Goal: Task Accomplishment & Management: Manage account settings

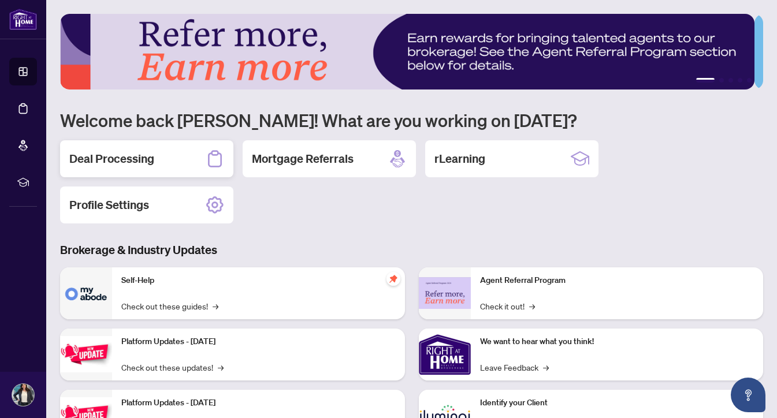
click at [118, 163] on h2 "Deal Processing" at bounding box center [111, 159] width 85 height 16
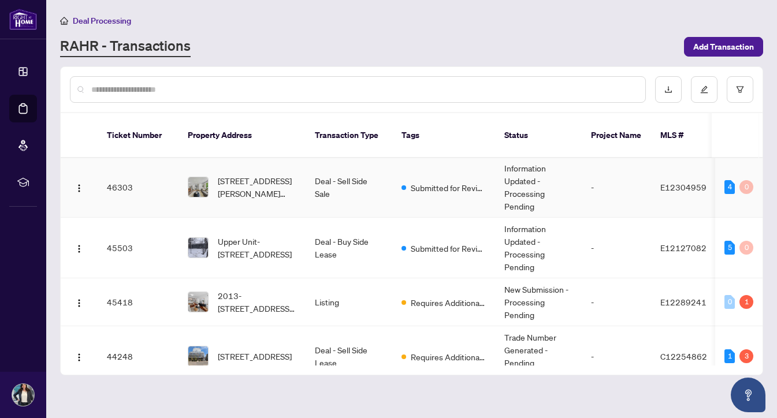
scroll to position [46, 0]
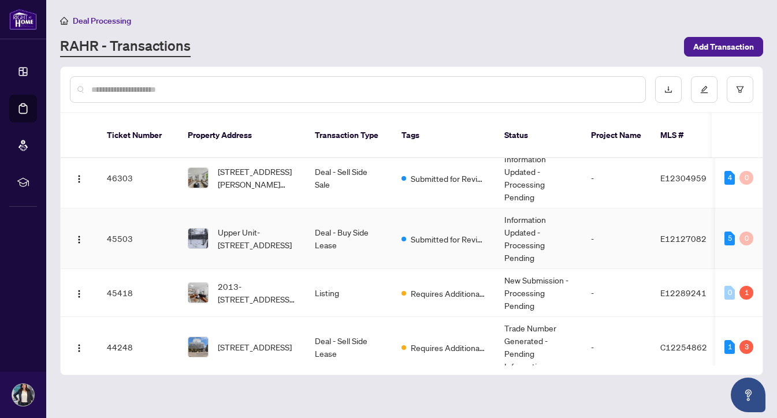
click at [243, 230] on span "Upper Unit-[STREET_ADDRESS]" at bounding box center [257, 238] width 79 height 25
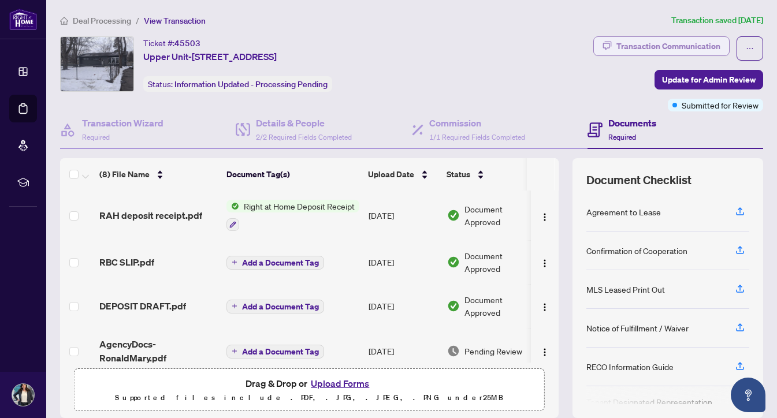
click at [661, 45] on div "Transaction Communication" at bounding box center [668, 46] width 104 height 18
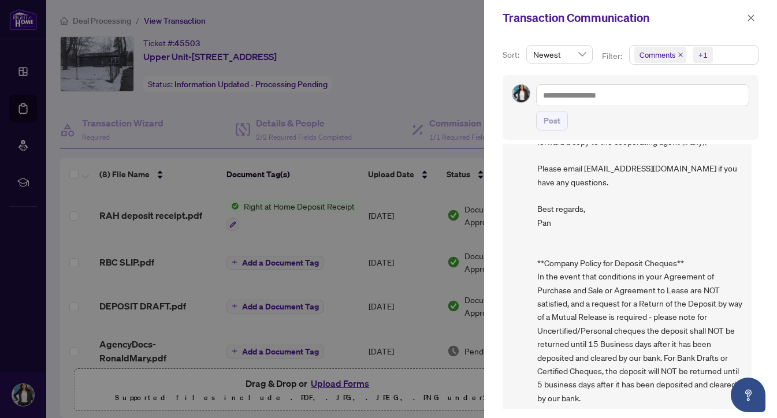
scroll to position [2, 0]
click at [752, 16] on icon "close" at bounding box center [751, 18] width 8 height 8
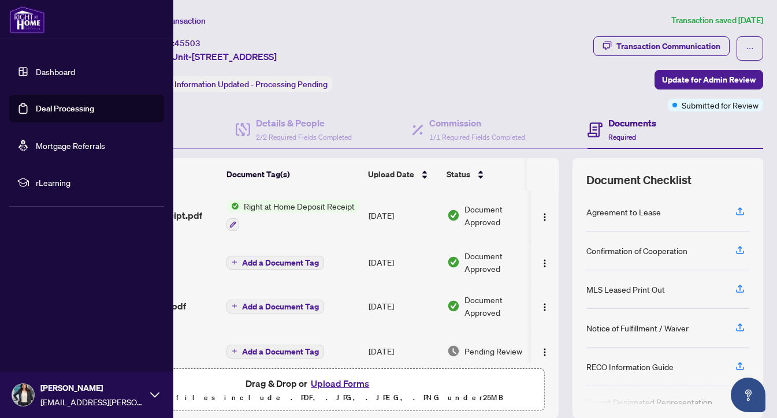
click at [36, 71] on link "Dashboard" at bounding box center [55, 71] width 39 height 10
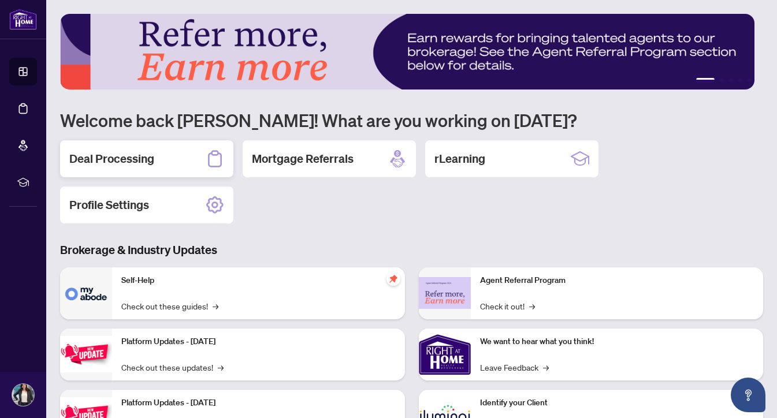
click at [146, 159] on h2 "Deal Processing" at bounding box center [111, 159] width 85 height 16
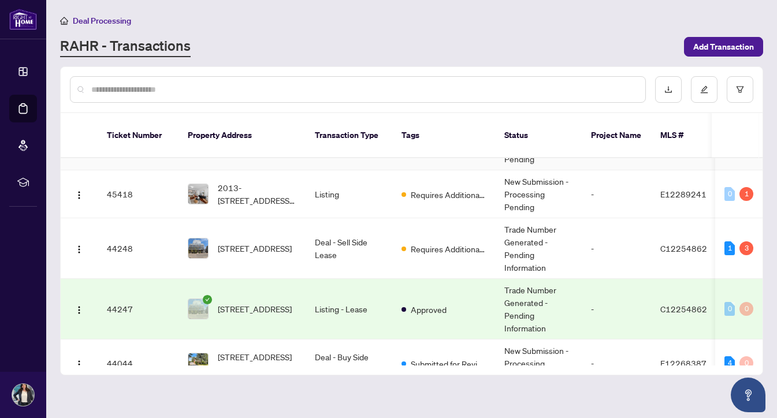
scroll to position [163, 0]
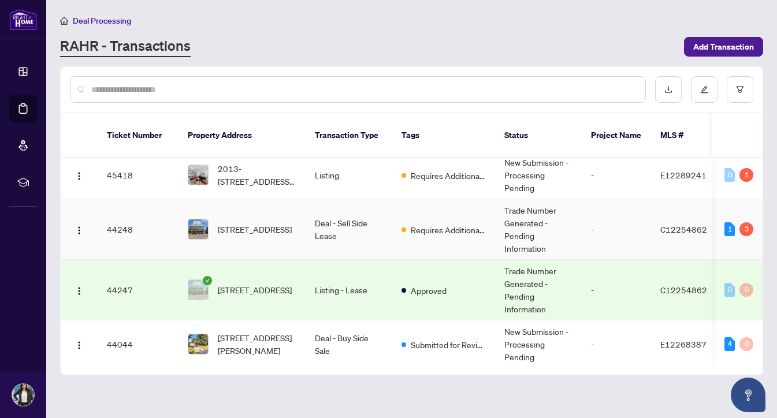
click at [244, 225] on span "[STREET_ADDRESS]" at bounding box center [255, 229] width 74 height 13
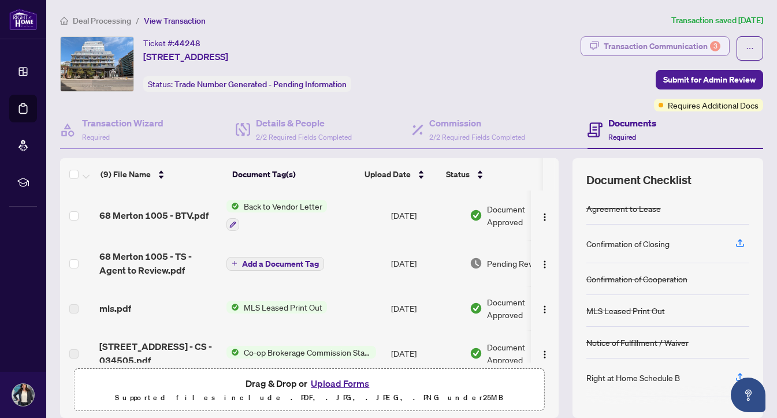
click at [681, 43] on div "Transaction Communication 3" at bounding box center [662, 46] width 117 height 18
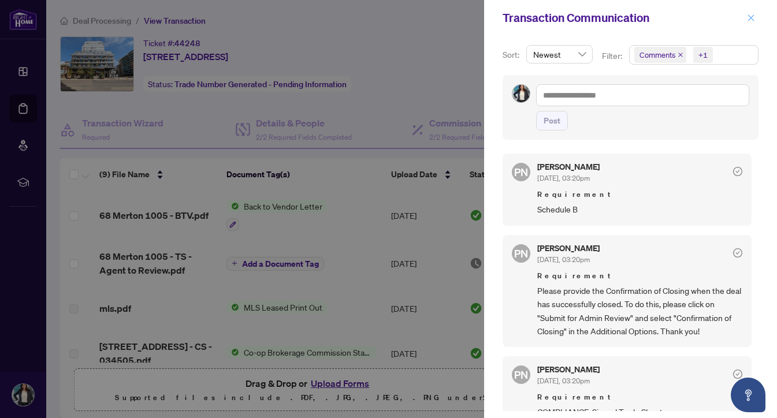
click at [752, 17] on icon "close" at bounding box center [751, 17] width 6 height 6
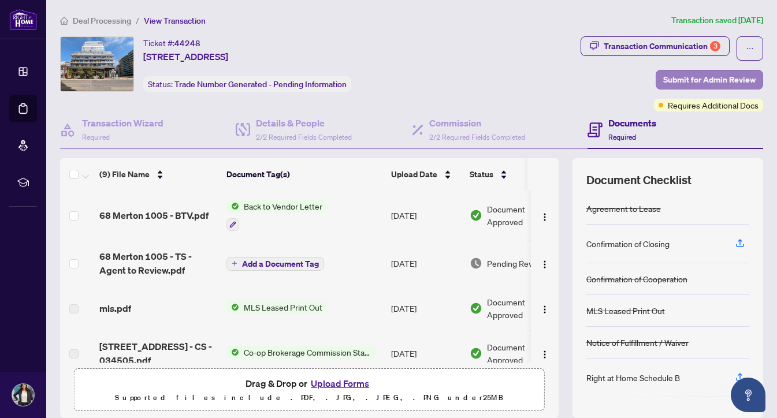
click at [672, 82] on span "Submit for Admin Review" at bounding box center [709, 79] width 92 height 18
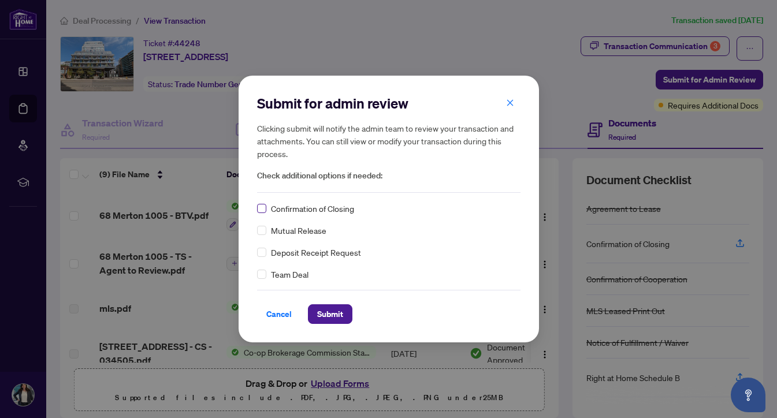
click at [262, 213] on span at bounding box center [261, 208] width 9 height 9
click at [327, 313] on span "Submit" at bounding box center [330, 314] width 26 height 18
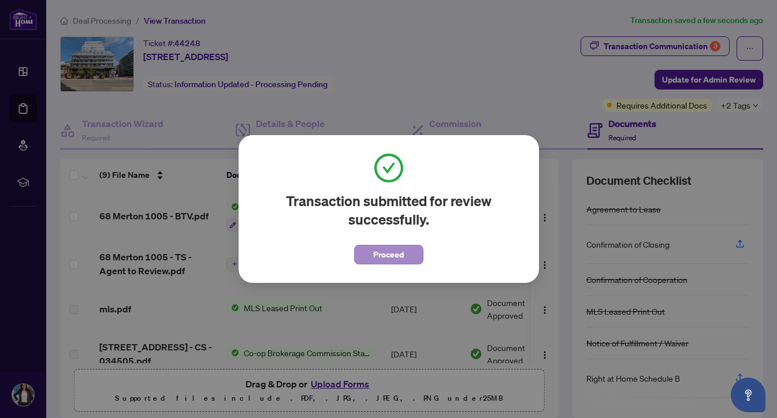
click at [393, 256] on span "Proceed" at bounding box center [388, 255] width 31 height 18
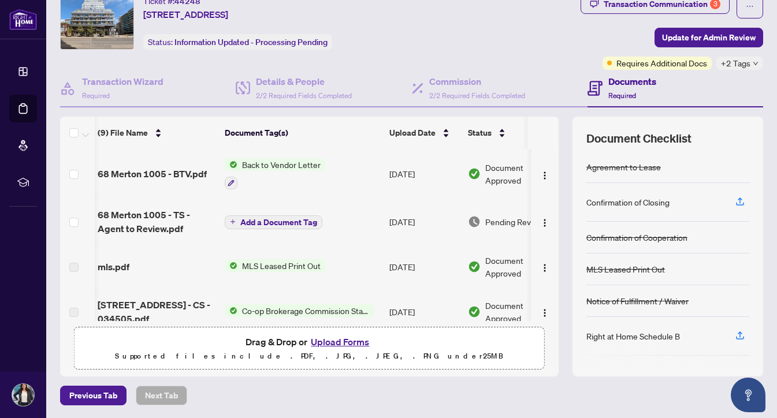
scroll to position [0, 2]
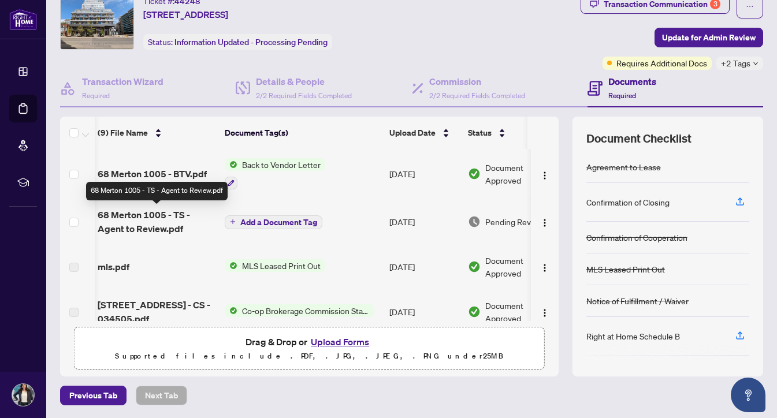
click at [156, 230] on span "68 Merton 1005 - TS - Agent to Review.pdf" at bounding box center [157, 222] width 118 height 28
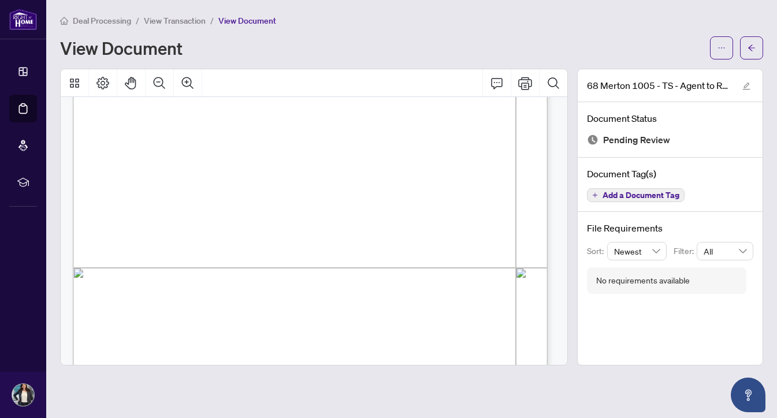
scroll to position [289, 0]
click at [720, 55] on span "button" at bounding box center [721, 48] width 8 height 18
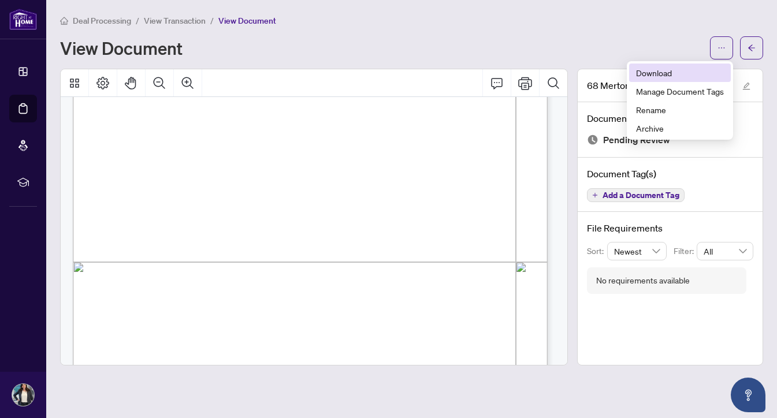
click at [655, 79] on span "Download" at bounding box center [680, 72] width 88 height 13
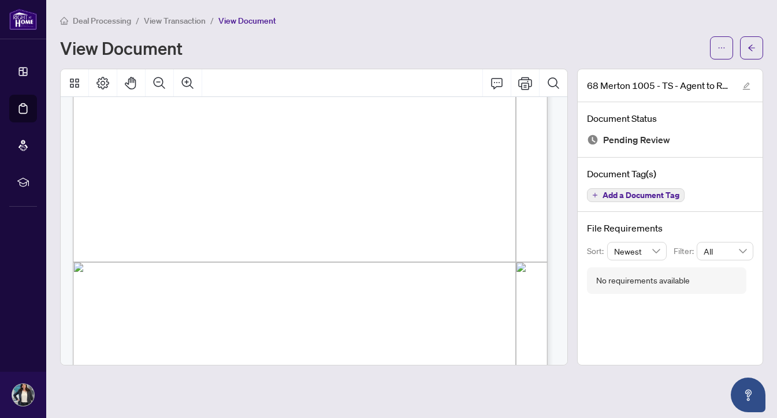
click at [750, 50] on icon "arrow-left" at bounding box center [752, 48] width 8 height 8
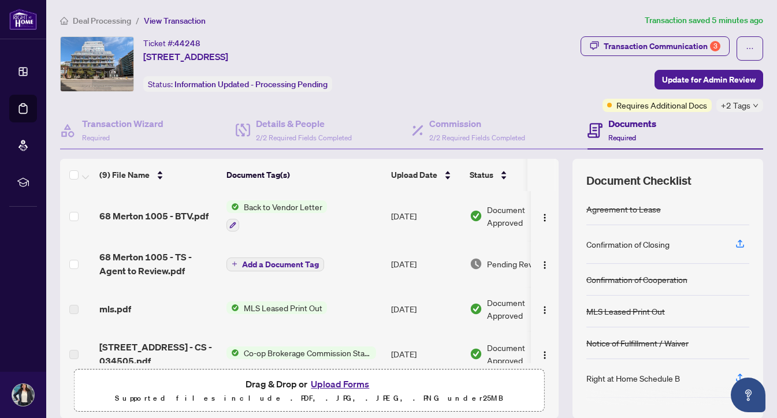
click at [331, 384] on button "Upload Forms" at bounding box center [339, 384] width 65 height 15
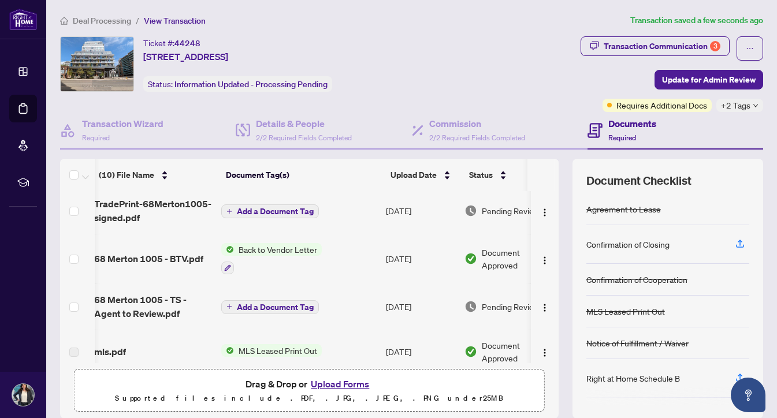
scroll to position [0, 6]
click at [149, 259] on span "68 Merton 1005 - BTV.pdf" at bounding box center [147, 259] width 109 height 14
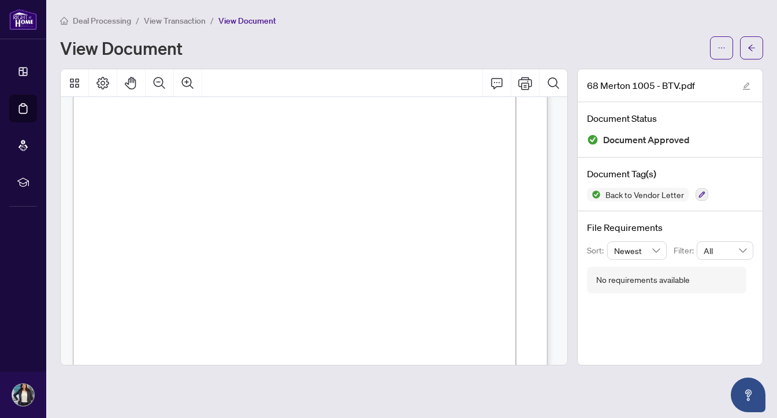
scroll to position [82, 0]
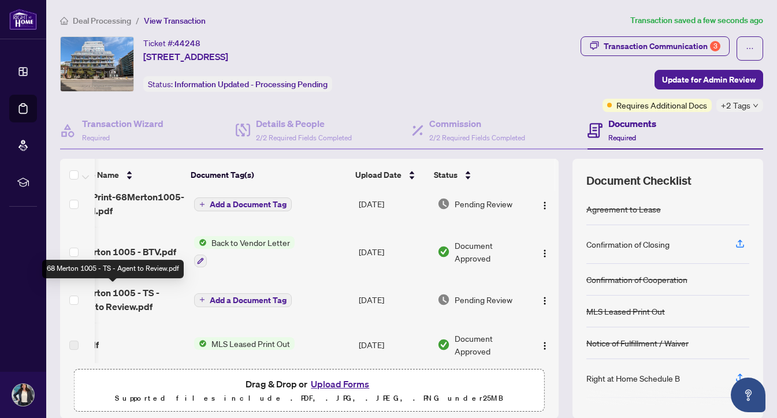
scroll to position [10, 44]
click at [540, 299] on img "button" at bounding box center [544, 300] width 9 height 9
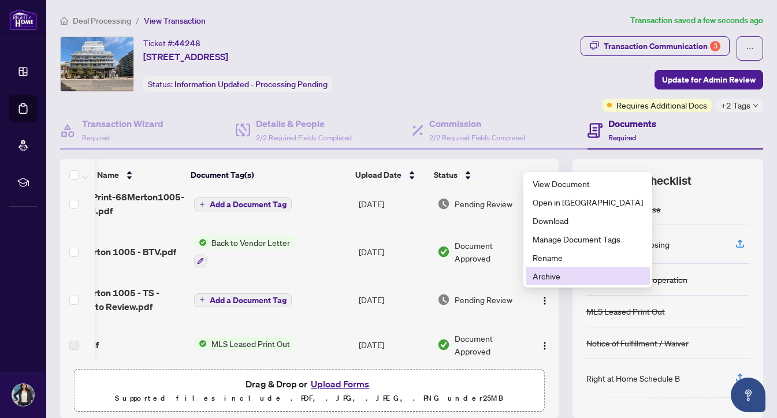
click at [537, 277] on span "Archive" at bounding box center [588, 276] width 110 height 13
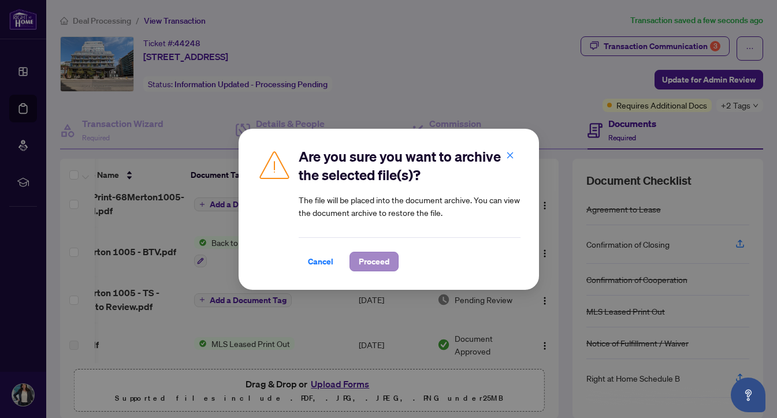
click at [381, 261] on span "Proceed" at bounding box center [374, 261] width 31 height 18
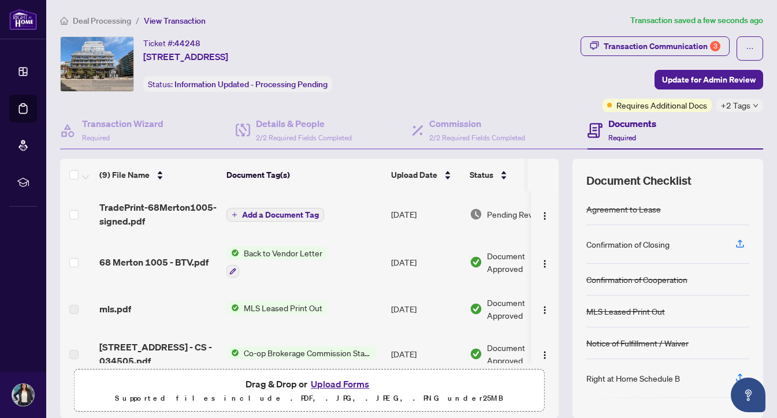
scroll to position [0, 0]
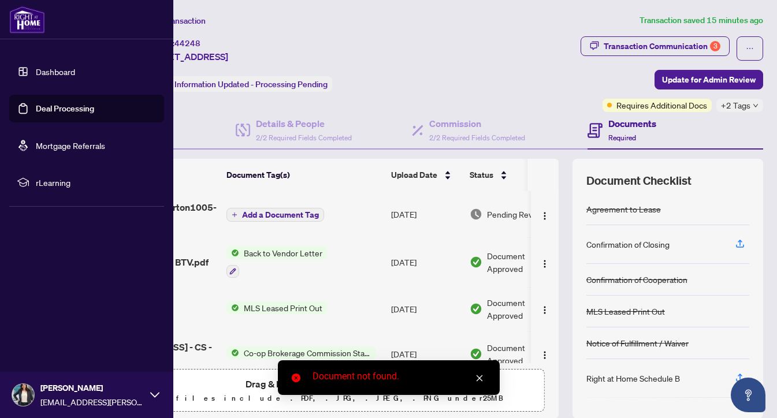
click at [36, 72] on link "Dashboard" at bounding box center [55, 71] width 39 height 10
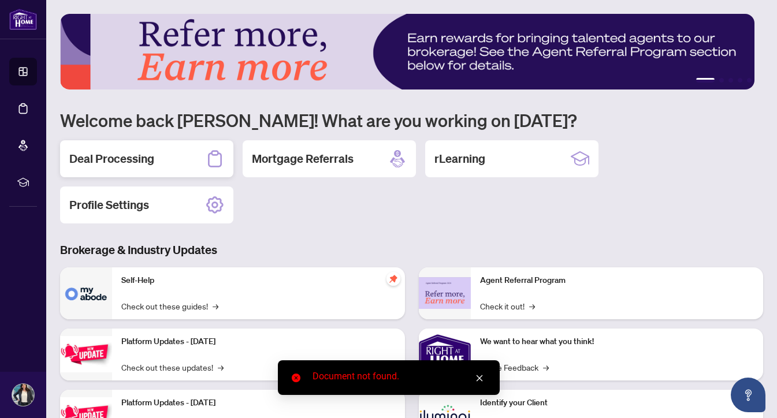
click at [137, 158] on h2 "Deal Processing" at bounding box center [111, 159] width 85 height 16
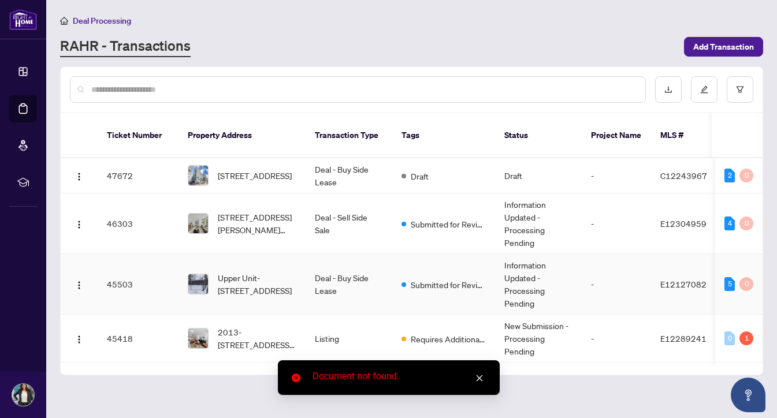
click at [250, 272] on span "Upper Unit-[STREET_ADDRESS]" at bounding box center [257, 284] width 79 height 25
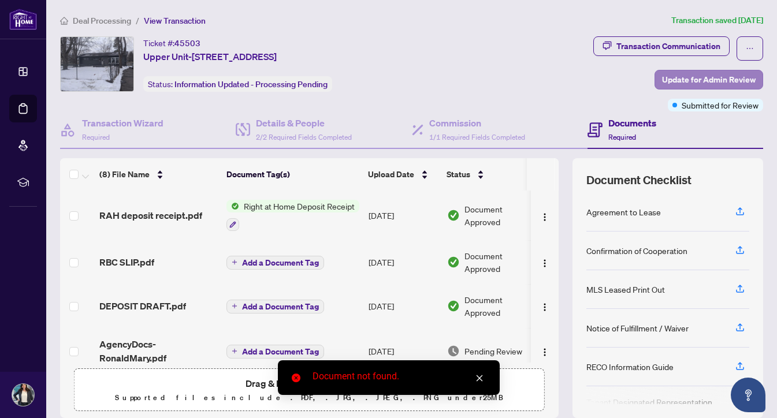
click at [671, 82] on span "Update for Admin Review" at bounding box center [709, 79] width 94 height 18
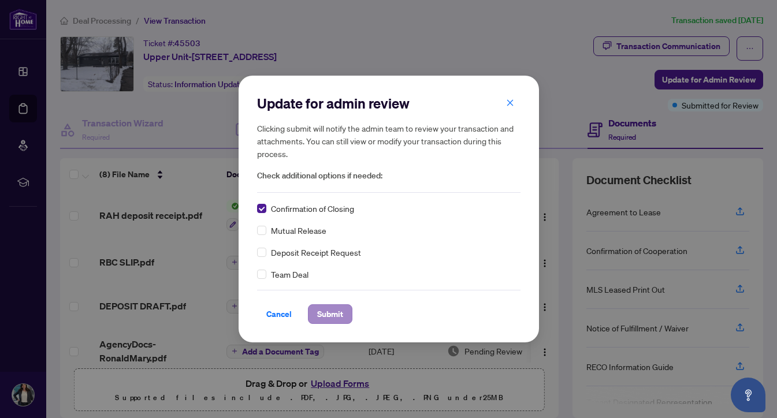
click at [329, 317] on span "Submit" at bounding box center [330, 314] width 26 height 18
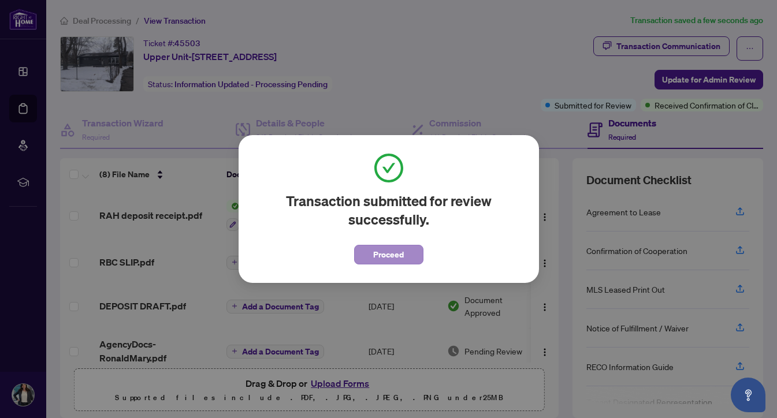
click at [386, 255] on span "Proceed" at bounding box center [388, 255] width 31 height 18
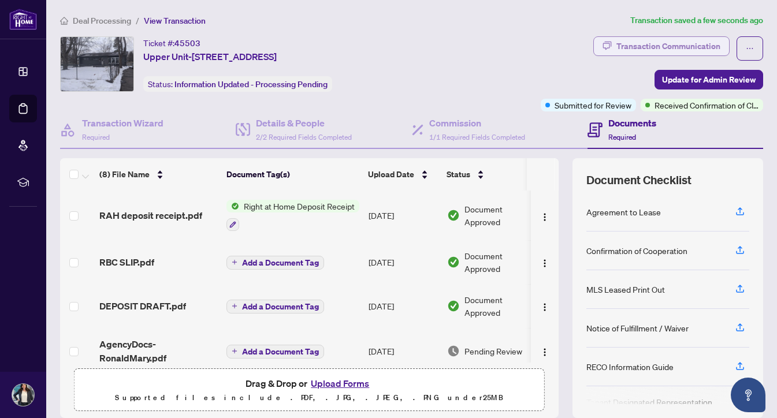
click at [683, 46] on div "Transaction Communication" at bounding box center [668, 46] width 104 height 18
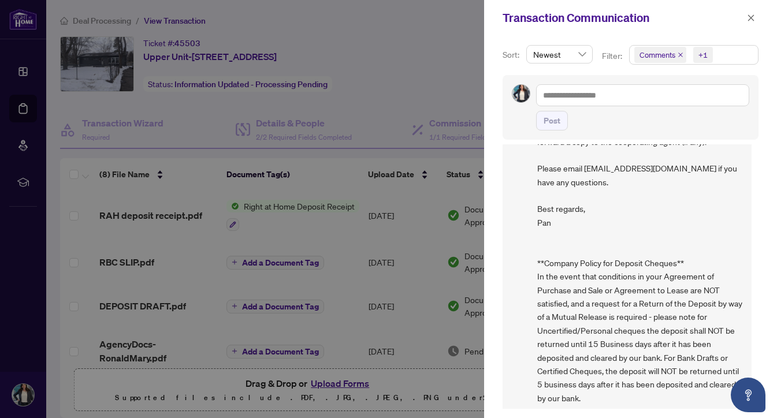
scroll to position [2, 0]
click at [430, 79] on div at bounding box center [388, 209] width 777 height 418
click at [749, 18] on icon "close" at bounding box center [751, 18] width 8 height 8
